Goal: Information Seeking & Learning: Learn about a topic

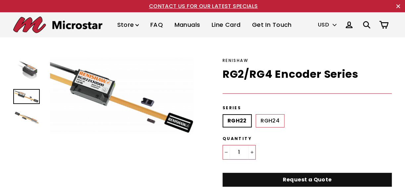
click at [21, 117] on img at bounding box center [27, 117] width 24 height 12
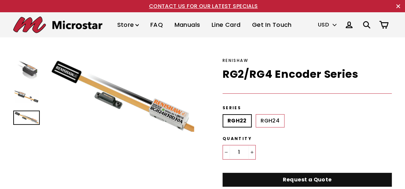
click at [122, 101] on img at bounding box center [186, 129] width 280 height 145
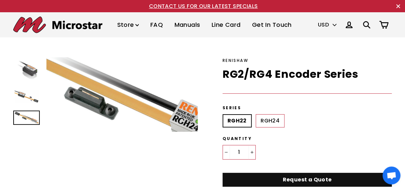
click at [127, 97] on img at bounding box center [118, 92] width 280 height 145
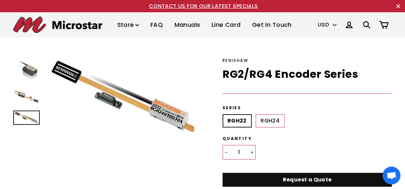
click at [125, 104] on img at bounding box center [118, 92] width 280 height 145
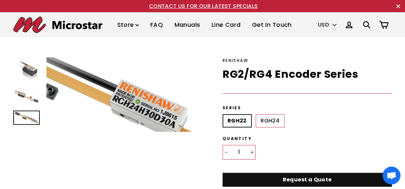
click at [269, 119] on label "RGH24" at bounding box center [270, 120] width 29 height 13
click at [256, 115] on input "RGH24" at bounding box center [256, 114] width 0 height 0
radio input "true"
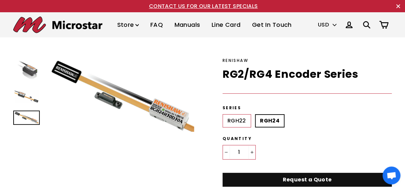
click at [228, 120] on label "RGH22" at bounding box center [237, 120] width 28 height 13
click at [223, 115] on input "RGH22" at bounding box center [223, 114] width 0 height 0
radio input "true"
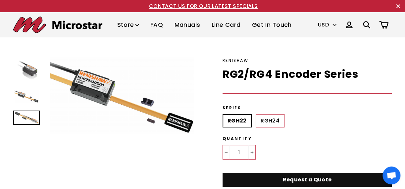
click at [27, 98] on img at bounding box center [27, 96] width 24 height 13
click at [27, 116] on img at bounding box center [27, 117] width 24 height 12
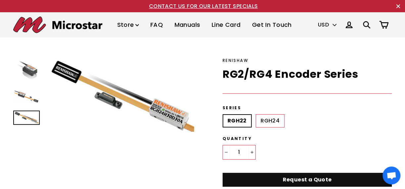
click at [29, 68] on img at bounding box center [27, 69] width 24 height 23
